Goal: Check status

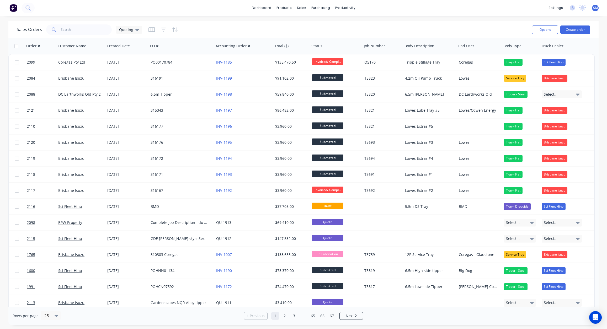
click at [357, 27] on div "Sales Orders Quoting" at bounding box center [272, 29] width 511 height 13
click at [257, 28] on div "Sales Orders Quoting" at bounding box center [272, 29] width 511 height 13
click at [73, 28] on input "text" at bounding box center [86, 29] width 51 height 10
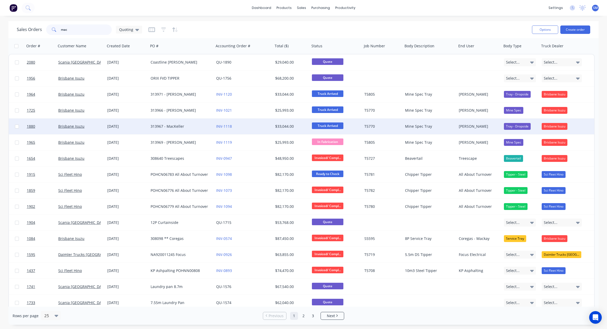
type input "mac"
click at [330, 124] on span "Truck Arrived" at bounding box center [327, 125] width 31 height 7
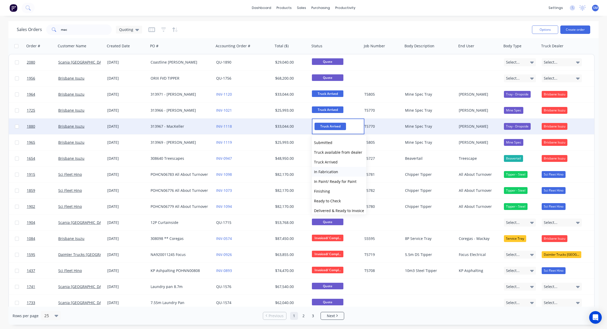
click at [326, 170] on span "In Fabrication" at bounding box center [326, 171] width 24 height 5
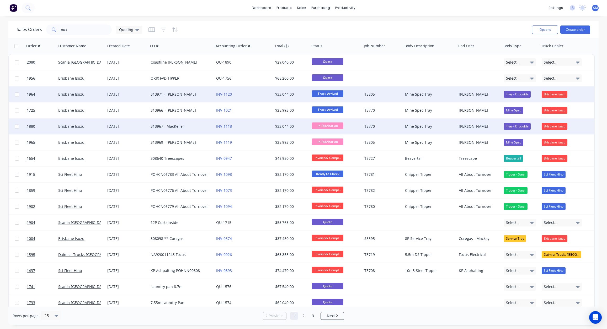
click at [284, 93] on div "$33,044.00" at bounding box center [290, 94] width 31 height 5
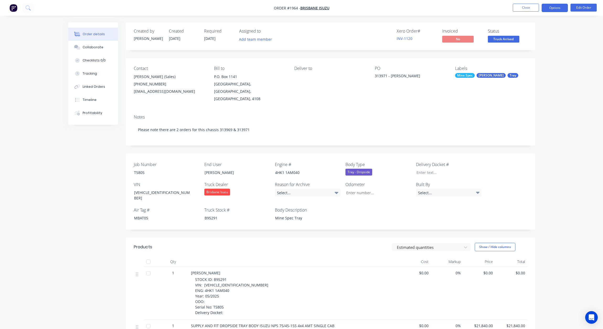
click at [553, 8] on button "Options" at bounding box center [555, 8] width 26 height 8
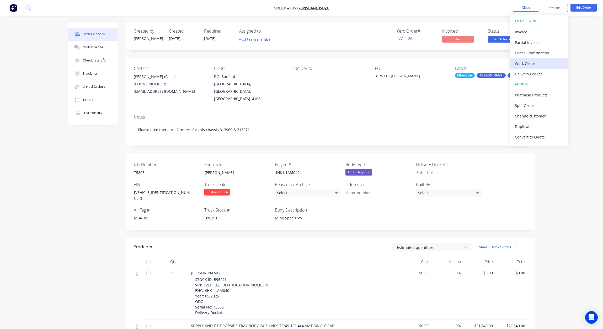
click at [527, 62] on div "Work Order" at bounding box center [539, 64] width 48 height 8
click at [529, 54] on div "Without pricing" at bounding box center [539, 53] width 48 height 8
click at [526, 8] on button "Close" at bounding box center [526, 8] width 26 height 8
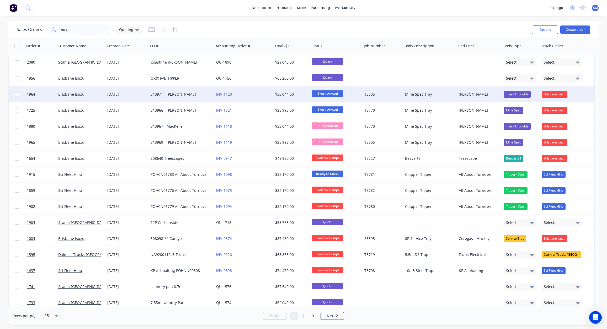
click at [286, 93] on div "$33,044.00" at bounding box center [290, 94] width 31 height 5
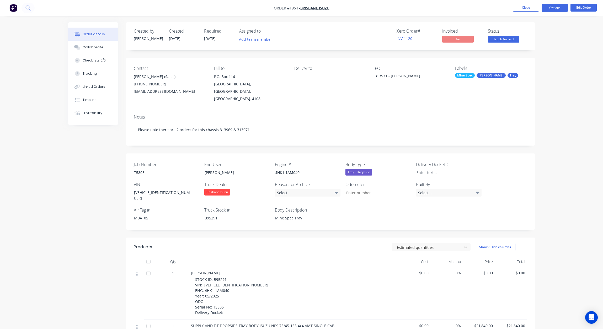
click at [558, 7] on button "Options" at bounding box center [555, 8] width 26 height 8
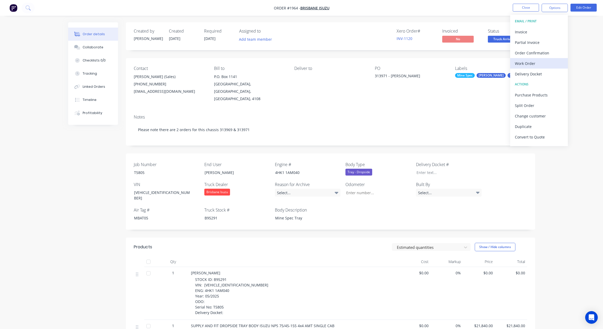
click at [525, 61] on div "Work Order" at bounding box center [539, 64] width 48 height 8
click at [528, 51] on div "Without pricing" at bounding box center [539, 53] width 48 height 8
click at [527, 64] on div "Work Order" at bounding box center [539, 64] width 48 height 8
click at [528, 52] on div "Without pricing" at bounding box center [539, 53] width 48 height 8
click at [324, 97] on div "Contact [PERSON_NAME] (Sales) [PHONE_NUMBER] [EMAIL_ADDRESS][DOMAIN_NAME] Bill …" at bounding box center [330, 84] width 409 height 52
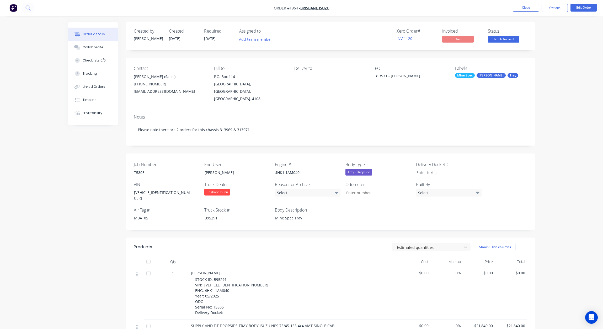
click at [574, 107] on div "Order details Collaborate Checklists 0/0 Tracking Linked Orders Timeline Profit…" at bounding box center [301, 263] width 603 height 526
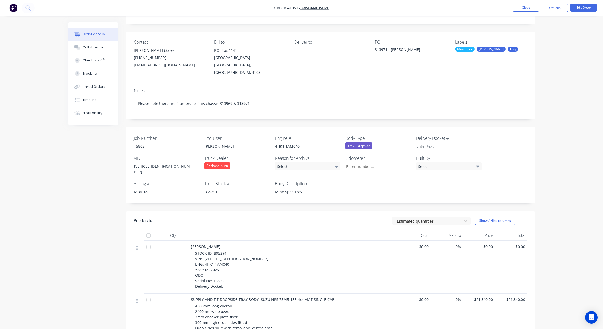
click at [574, 117] on div "Order details Collaborate Checklists 0/0 Tracking Linked Orders Timeline Profit…" at bounding box center [301, 237] width 603 height 526
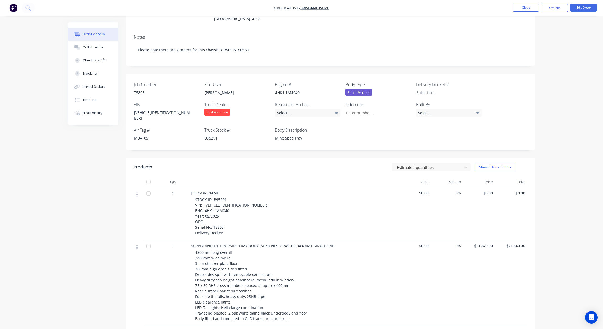
scroll to position [0, 0]
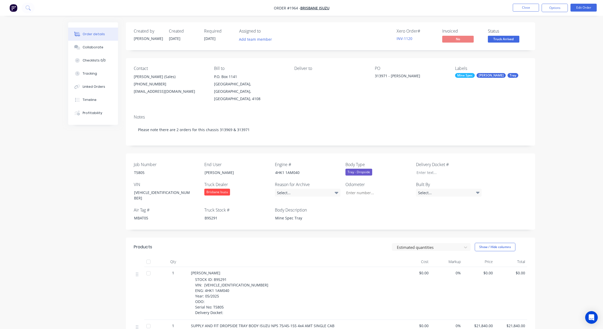
click at [574, 116] on div "Order details Collaborate Checklists 0/0 Tracking Linked Orders Timeline Profit…" at bounding box center [301, 263] width 603 height 526
drag, startPoint x: 298, startPoint y: 100, endPoint x: 306, endPoint y: 100, distance: 7.6
click at [298, 100] on div "Contact [PERSON_NAME] (Sales) [PHONE_NUMBER] [EMAIL_ADDRESS][DOMAIN_NAME] Bill …" at bounding box center [330, 84] width 409 height 52
